Goal: Check status: Check status

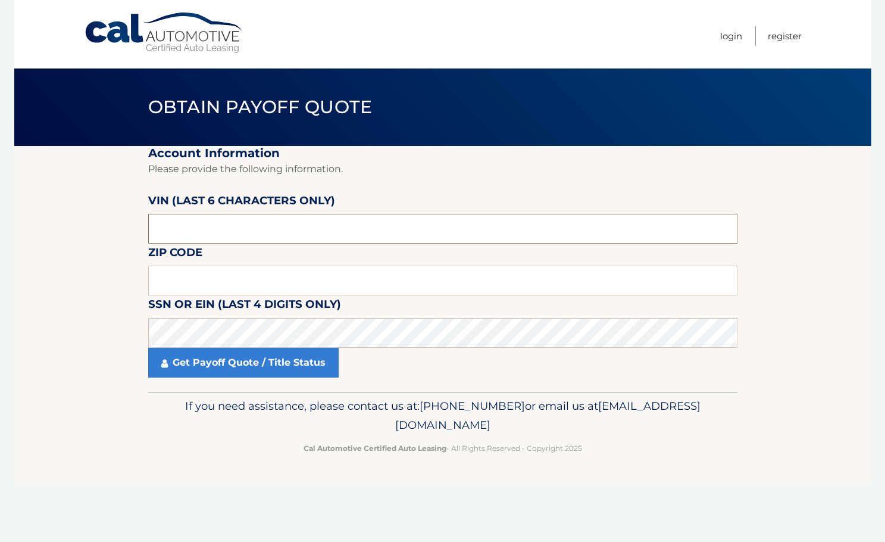
click at [226, 230] on input "text" at bounding box center [443, 229] width 590 height 30
type input "221223"
click at [248, 272] on input "text" at bounding box center [443, 281] width 590 height 30
type input "11365"
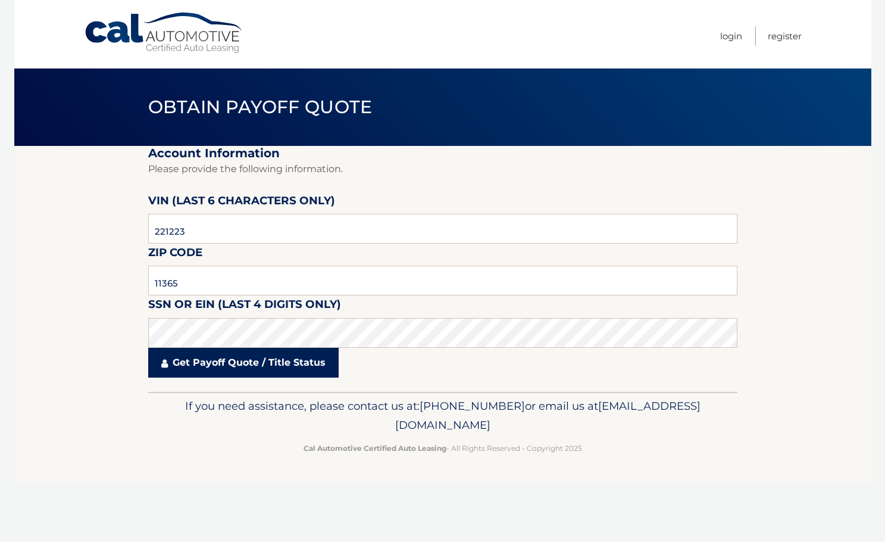
click at [220, 362] on link "Get Payoff Quote / Title Status" at bounding box center [243, 363] width 191 height 30
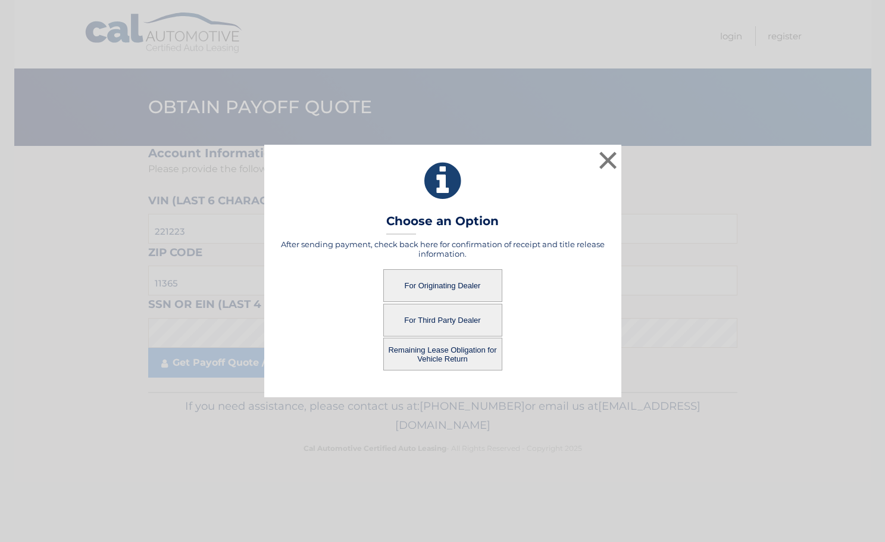
click at [441, 358] on button "Remaining Lease Obligation for Vehicle Return" at bounding box center [442, 354] width 119 height 33
click at [441, 351] on button "Remaining Lease Obligation for Vehicle Return" at bounding box center [442, 354] width 119 height 33
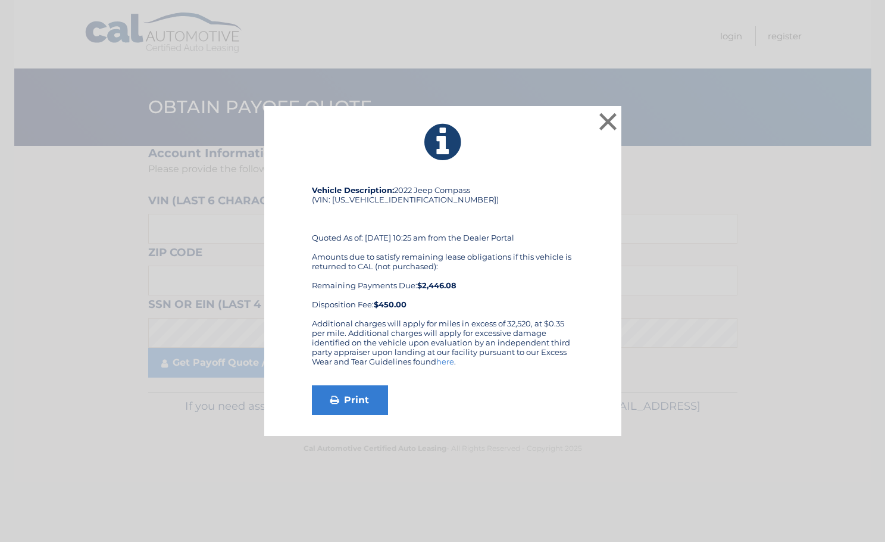
drag, startPoint x: 473, startPoint y: 282, endPoint x: 443, endPoint y: 357, distance: 80.7
click at [443, 357] on link "here" at bounding box center [445, 362] width 18 height 10
click at [361, 389] on link "Print" at bounding box center [350, 400] width 76 height 30
click at [610, 124] on button "×" at bounding box center [609, 122] width 24 height 24
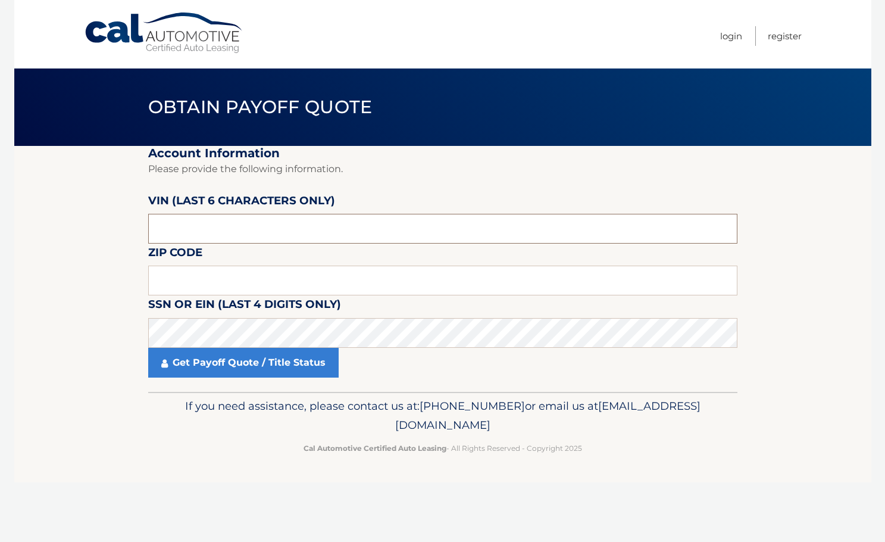
click at [240, 236] on input "text" at bounding box center [443, 229] width 590 height 30
type input "221223"
click at [201, 264] on label "Zip Code" at bounding box center [175, 255] width 54 height 22
click at [201, 276] on input "text" at bounding box center [443, 281] width 590 height 30
type input "11365"
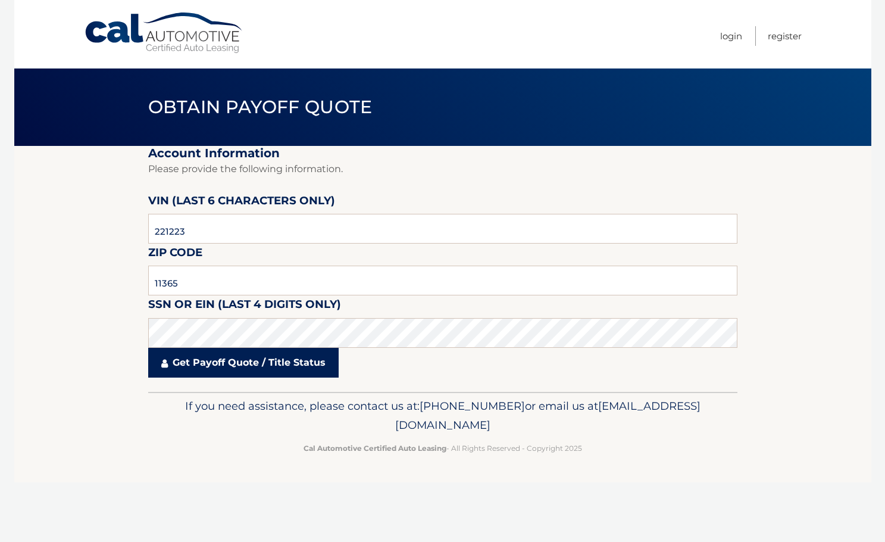
click at [198, 356] on link "Get Payoff Quote / Title Status" at bounding box center [243, 363] width 191 height 30
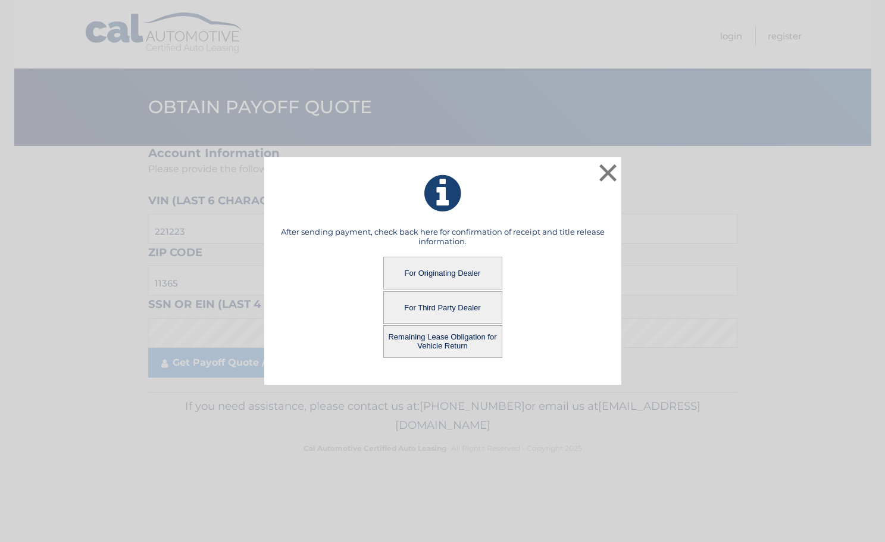
click at [435, 308] on button "For Third Party Dealer" at bounding box center [442, 307] width 119 height 33
click at [436, 304] on button "For Third Party Dealer" at bounding box center [442, 307] width 119 height 33
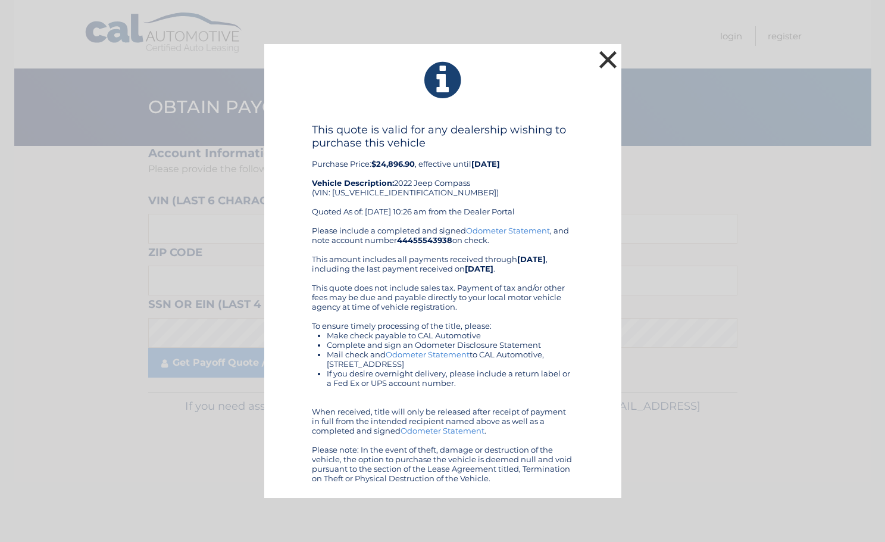
click at [604, 58] on button "×" at bounding box center [609, 60] width 24 height 24
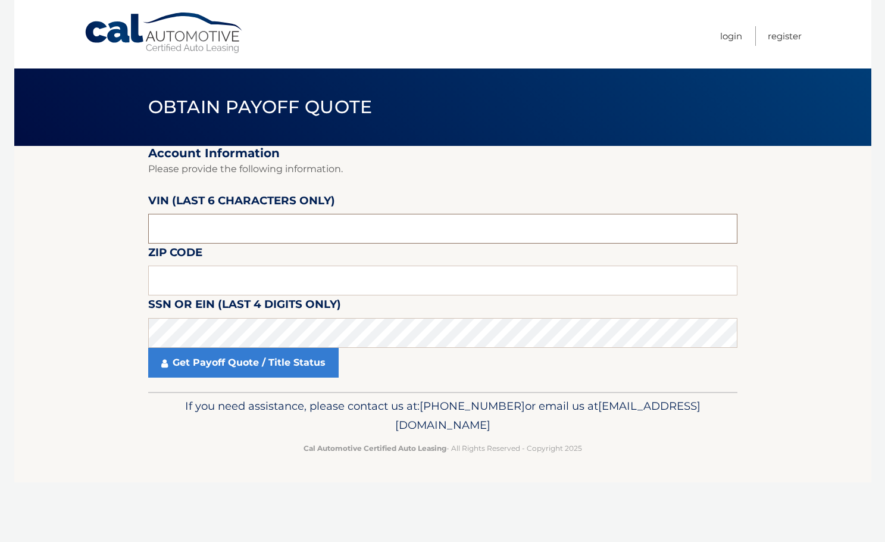
click at [276, 224] on input "text" at bounding box center [443, 229] width 590 height 30
